Goal: Task Accomplishment & Management: Use online tool/utility

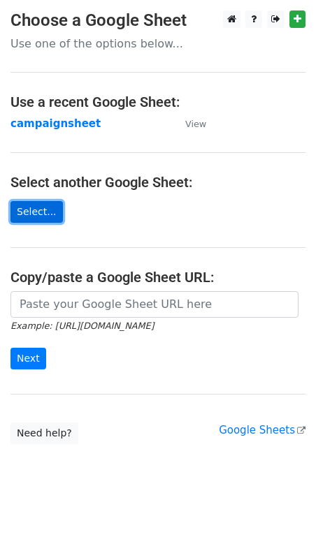
click at [34, 214] on link "Select..." at bounding box center [36, 212] width 52 height 22
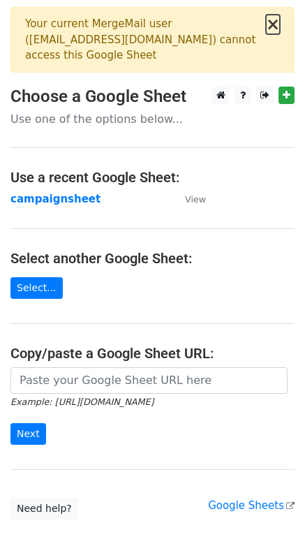
click at [275, 27] on button "×" at bounding box center [273, 24] width 14 height 17
